Goal: Check status: Check status

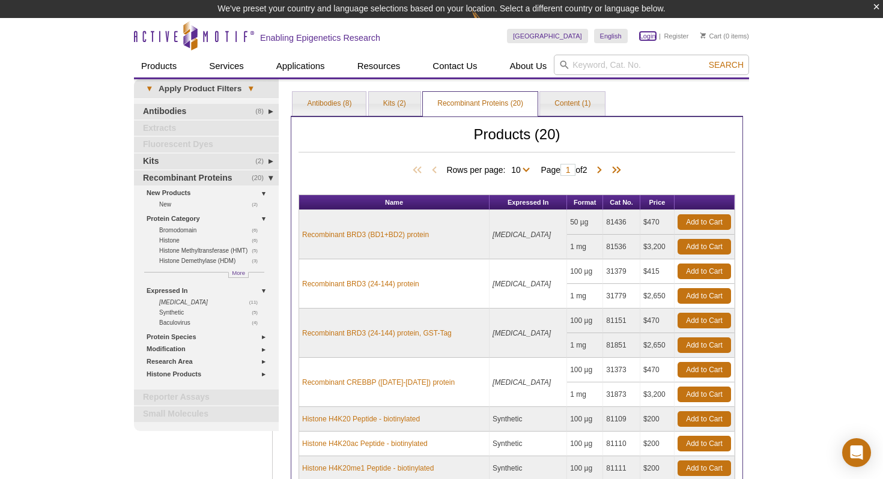
click at [647, 34] on link "Login" at bounding box center [648, 36] width 16 height 8
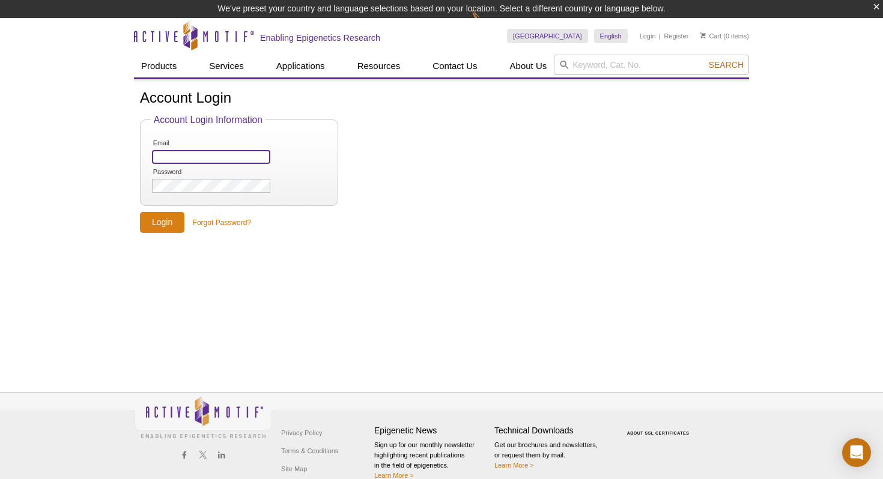
type input "ayatalabbusiness@gmail.com"
click at [159, 220] on input "Login" at bounding box center [162, 222] width 44 height 21
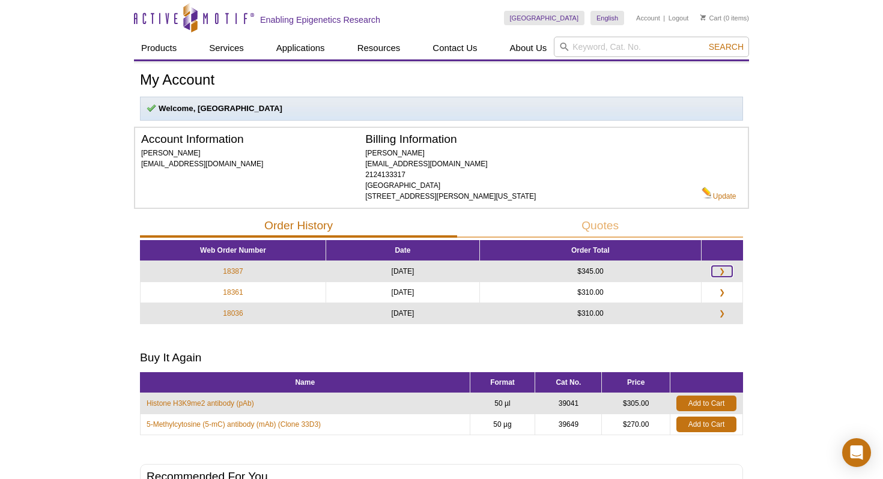
click at [726, 272] on link "❯" at bounding box center [722, 271] width 20 height 11
click at [723, 272] on link "❯" at bounding box center [722, 271] width 20 height 11
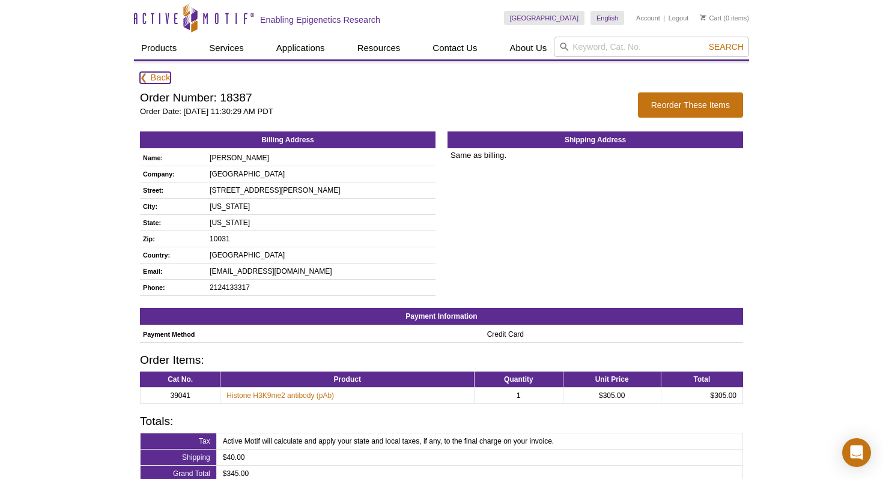
click at [154, 78] on link "❮ Back" at bounding box center [155, 77] width 31 height 11
click at [309, 172] on td "[GEOGRAPHIC_DATA]" at bounding box center [321, 174] width 229 height 16
click at [156, 77] on link "❮ Back" at bounding box center [155, 77] width 31 height 11
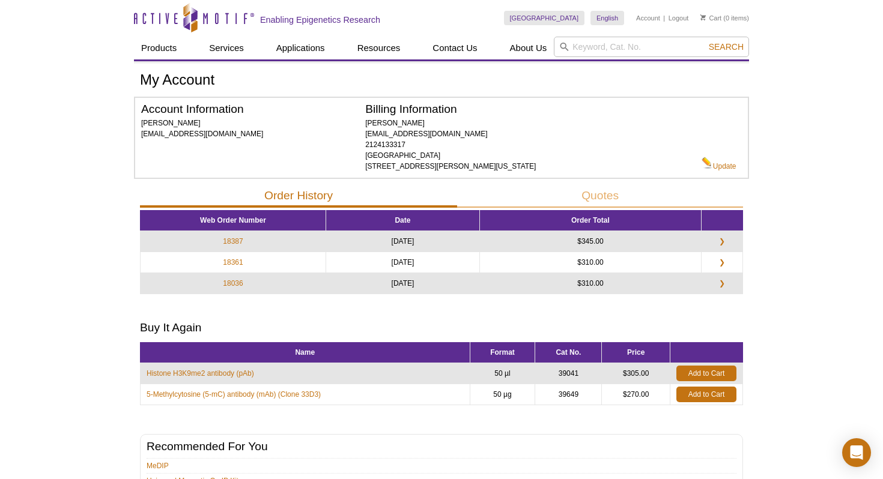
click at [721, 291] on td "❯" at bounding box center [722, 283] width 41 height 21
click at [721, 281] on link "❯" at bounding box center [722, 283] width 20 height 11
